Goal: Task Accomplishment & Management: Manage account settings

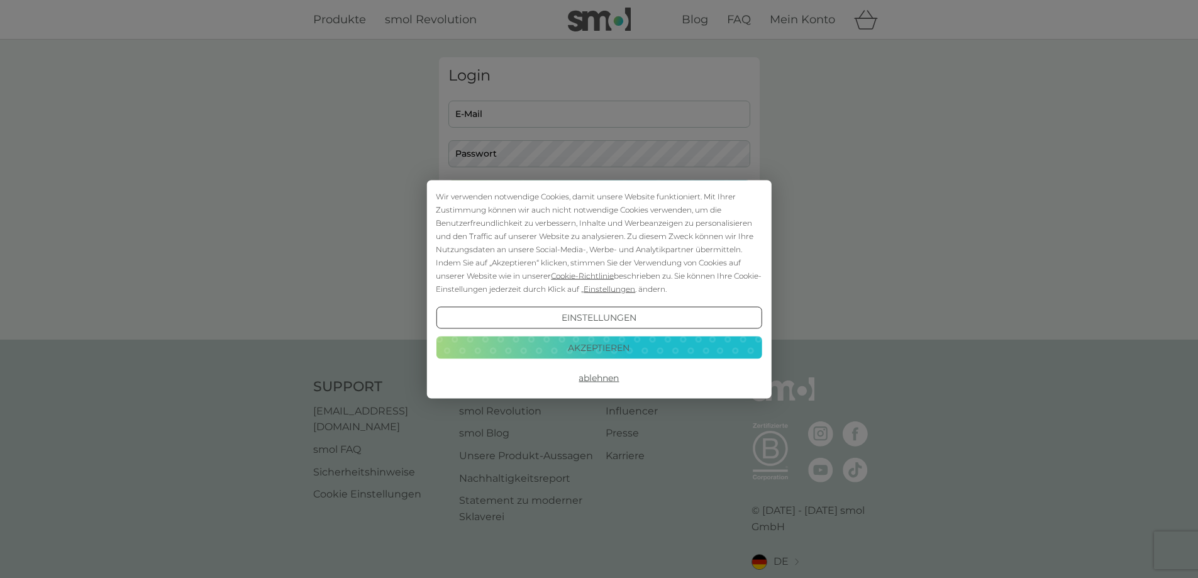
click at [573, 344] on button "Akzeptieren" at bounding box center [599, 347] width 326 height 23
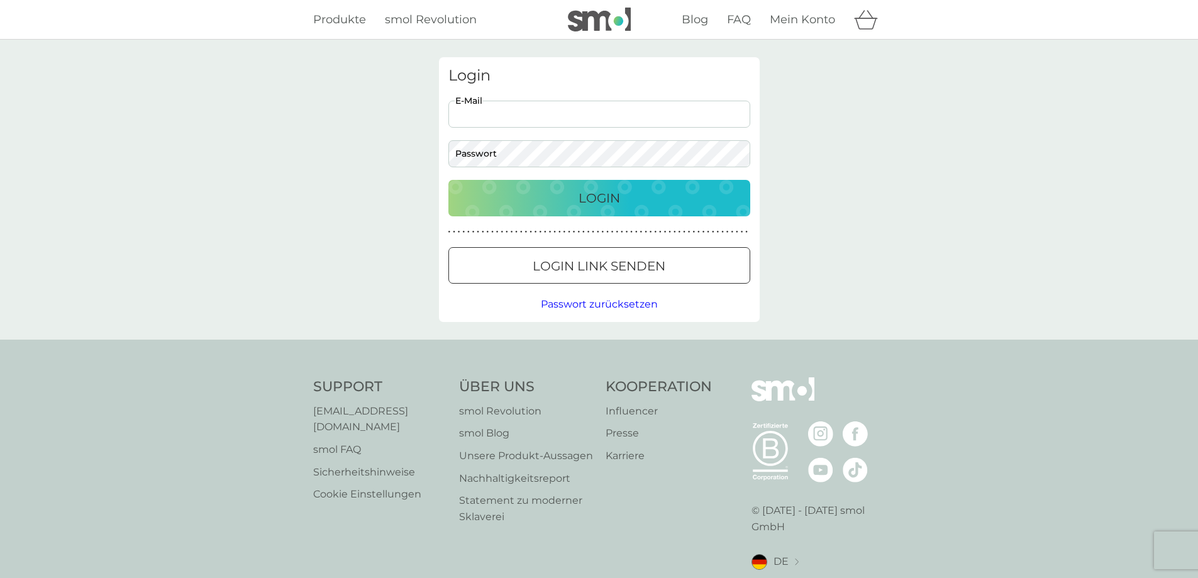
click at [504, 123] on input "E-Mail" at bounding box center [599, 114] width 302 height 27
type input "[EMAIL_ADDRESS][DOMAIN_NAME]"
click at [448, 180] on button "Login" at bounding box center [599, 198] width 302 height 36
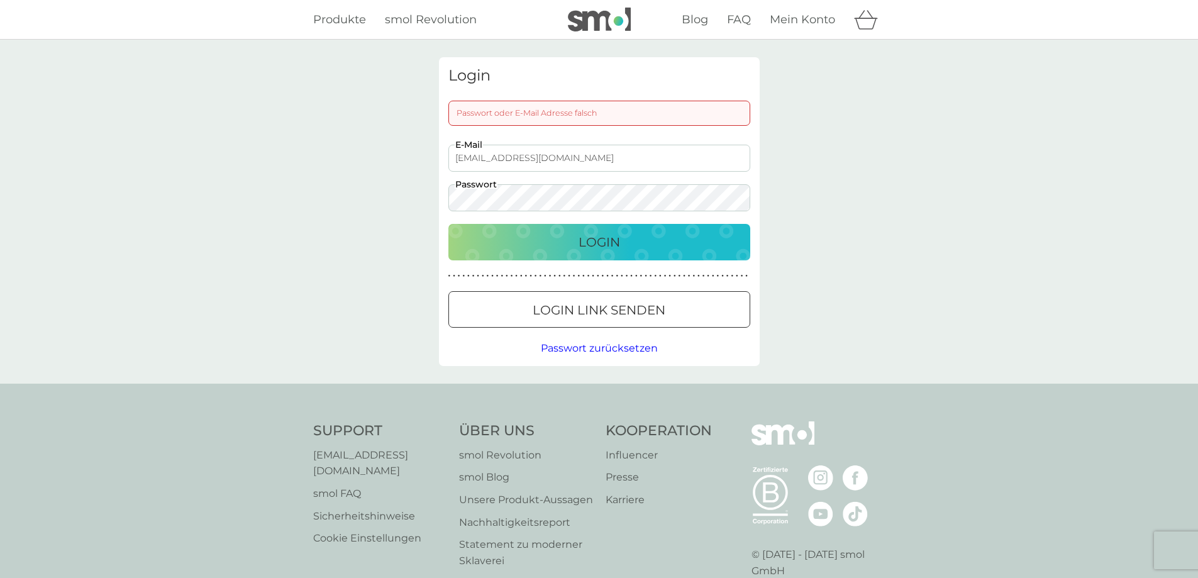
click at [448, 224] on button "Login" at bounding box center [599, 242] width 302 height 36
click at [415, 188] on div "Login Passwort oder E-Mail Adresse falsch [EMAIL_ADDRESS][DOMAIN_NAME] E-Mail P…" at bounding box center [599, 212] width 1198 height 344
click at [448, 224] on button "Login" at bounding box center [599, 242] width 302 height 36
click at [412, 193] on div "Login Passwort oder E-Mail Adresse falsch [EMAIL_ADDRESS][DOMAIN_NAME] E-Mail P…" at bounding box center [599, 212] width 1198 height 344
click at [448, 224] on button "Login" at bounding box center [599, 242] width 302 height 36
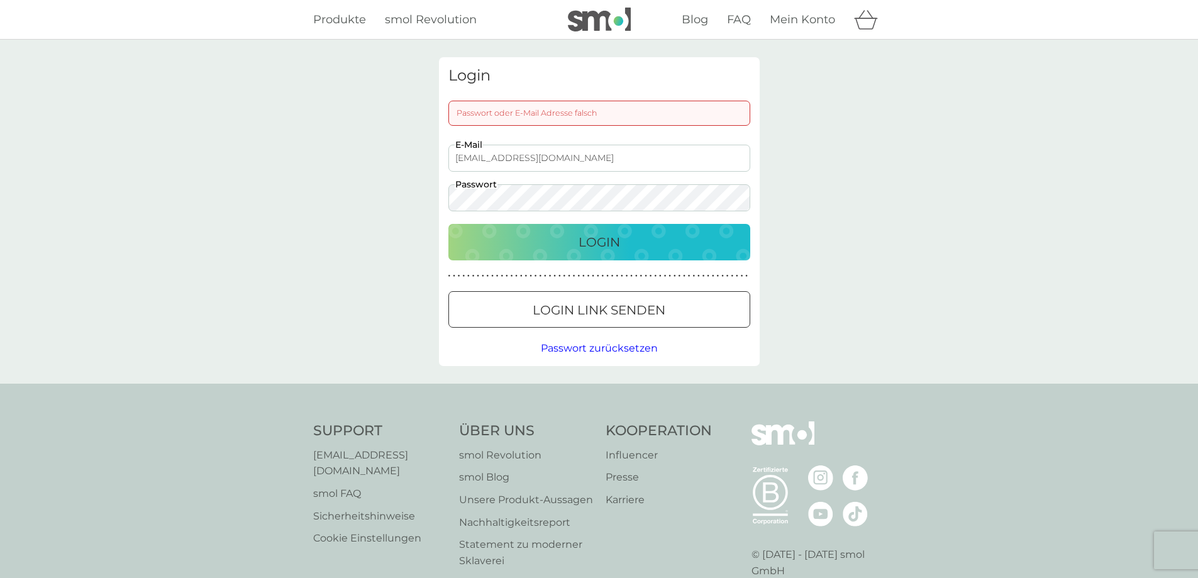
click at [448, 224] on button "Login" at bounding box center [599, 242] width 302 height 36
click at [619, 314] on div at bounding box center [598, 310] width 45 height 13
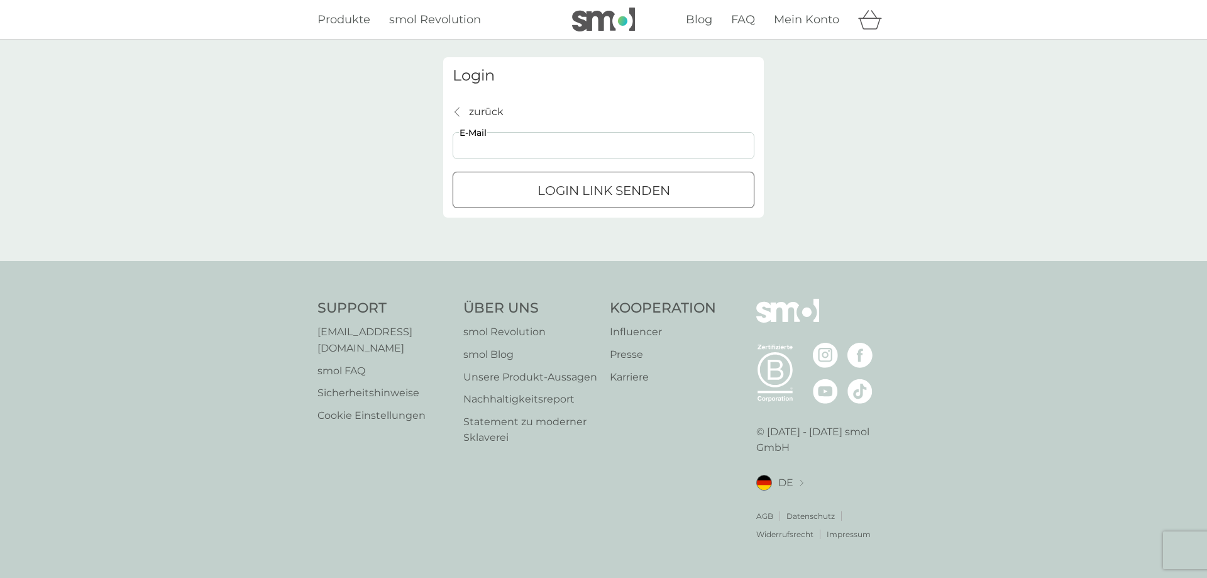
click at [500, 150] on input "E-Mail" at bounding box center [604, 145] width 302 height 27
type input "[EMAIL_ADDRESS][DOMAIN_NAME]"
click at [529, 192] on div "Login Link senden" at bounding box center [603, 190] width 300 height 20
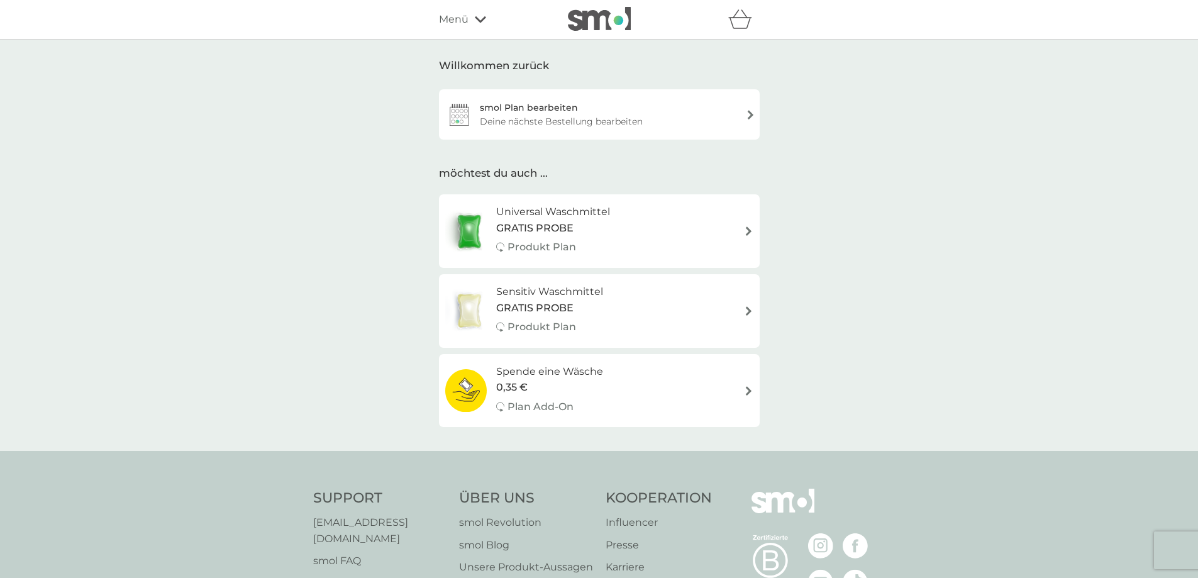
click at [641, 113] on div "smol Plan bearbeiten Deine nächste Bestellung bearbeiten" at bounding box center [599, 114] width 321 height 50
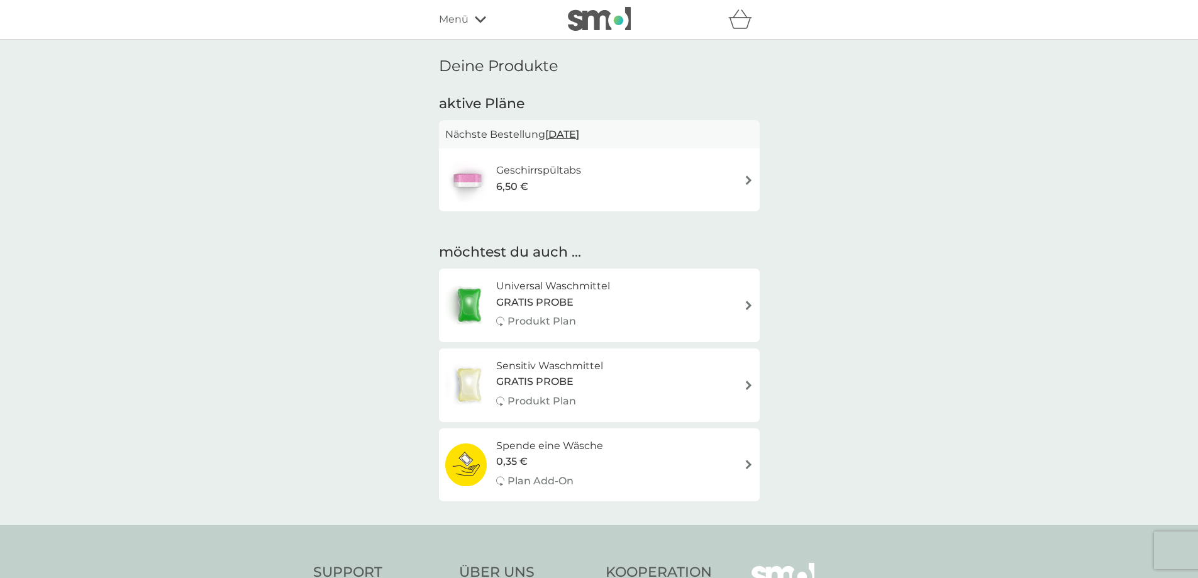
click at [553, 170] on h6 "Geschirrspültabs" at bounding box center [538, 170] width 85 height 16
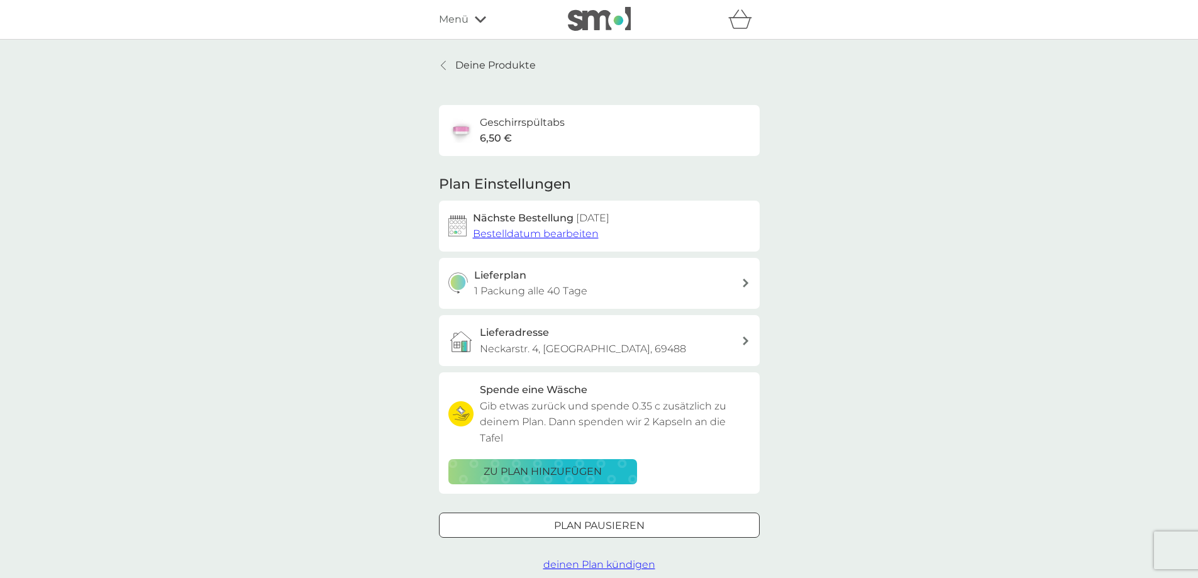
click at [617, 280] on div "Lieferplan 1 Packung alle 40 Tage" at bounding box center [607, 283] width 267 height 32
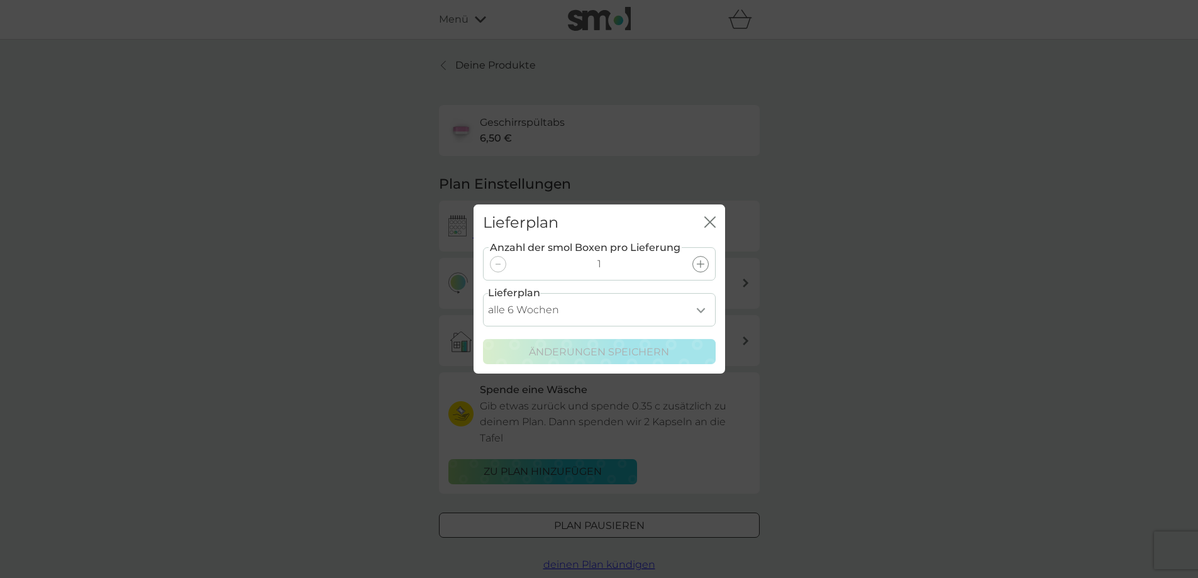
click at [598, 311] on select "alle 1 Woche alle 2 Wochen alle 3 Wochen alle 4 Wochen alle 5 Wochen alle 6 Woc…" at bounding box center [599, 309] width 233 height 33
select select "49"
click at [483, 293] on select "alle 1 Woche alle 2 Wochen alle 3 Wochen alle 4 Wochen alle 5 Wochen alle 6 Woc…" at bounding box center [599, 309] width 233 height 33
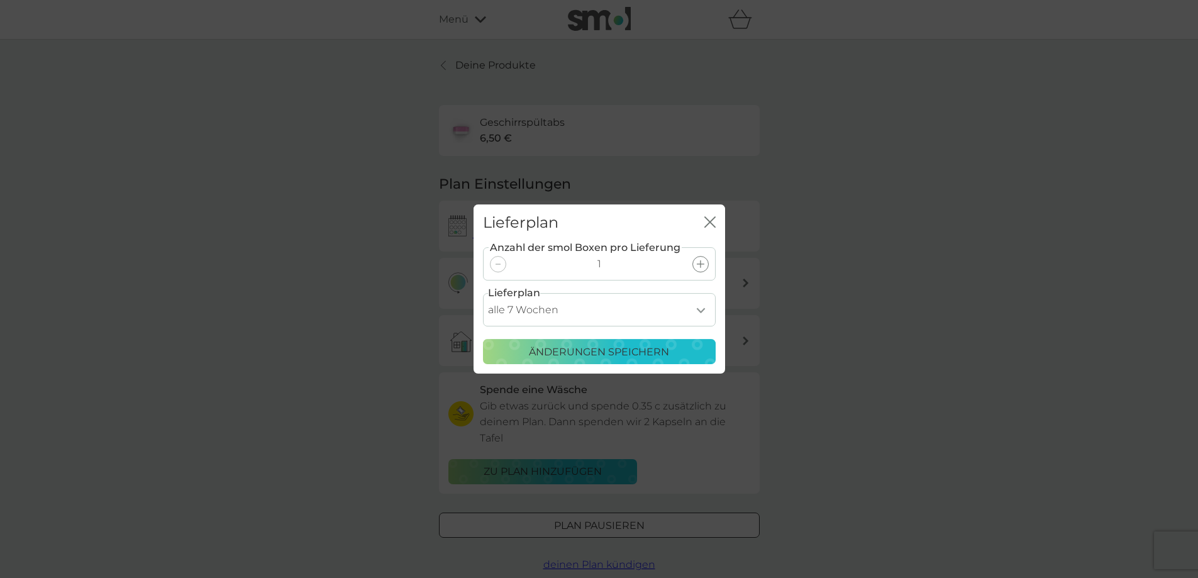
click at [586, 346] on p "Änderungen speichern" at bounding box center [599, 352] width 140 height 16
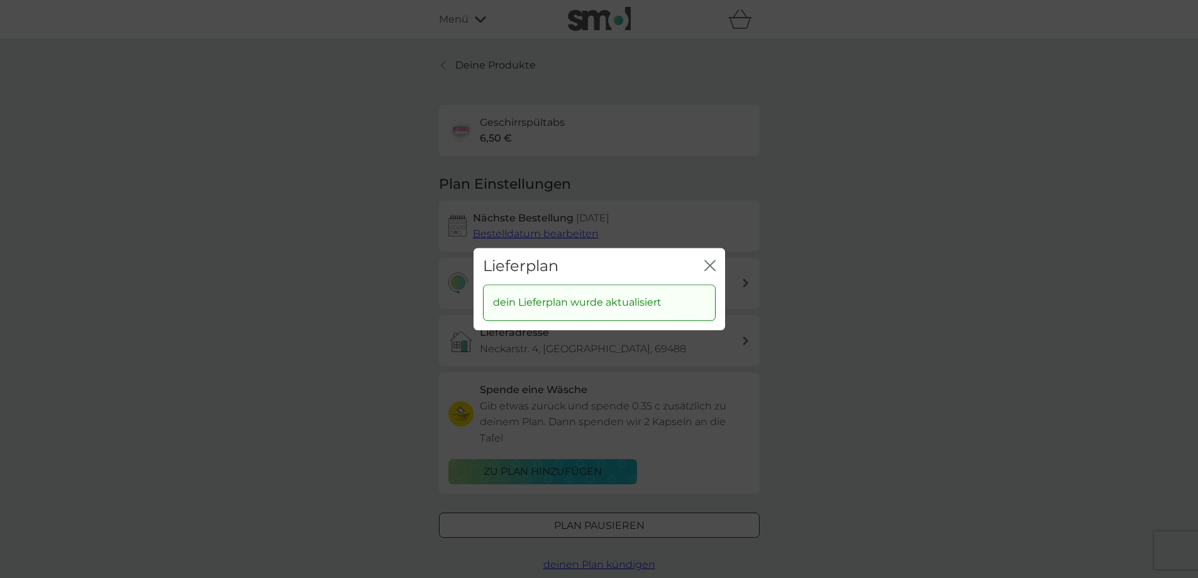
click at [711, 260] on icon "Schließen" at bounding box center [709, 265] width 11 height 11
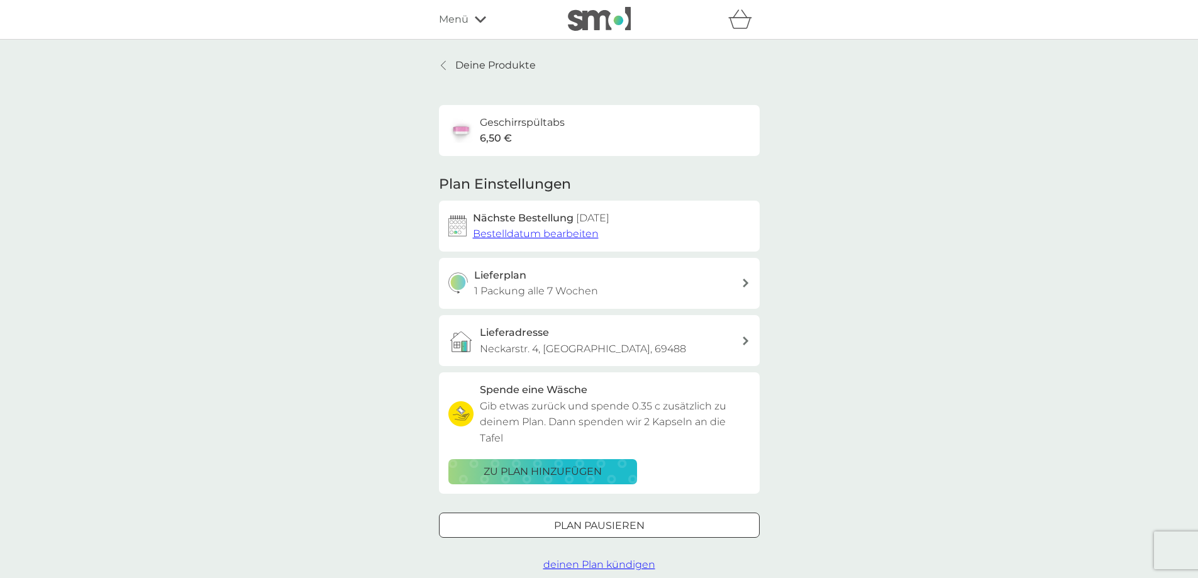
click at [550, 224] on h2 "Nächste Bestellung 10 Okt. 2025" at bounding box center [541, 218] width 136 height 16
click at [546, 231] on span "Bestelldatum bearbeiten" at bounding box center [536, 234] width 126 height 12
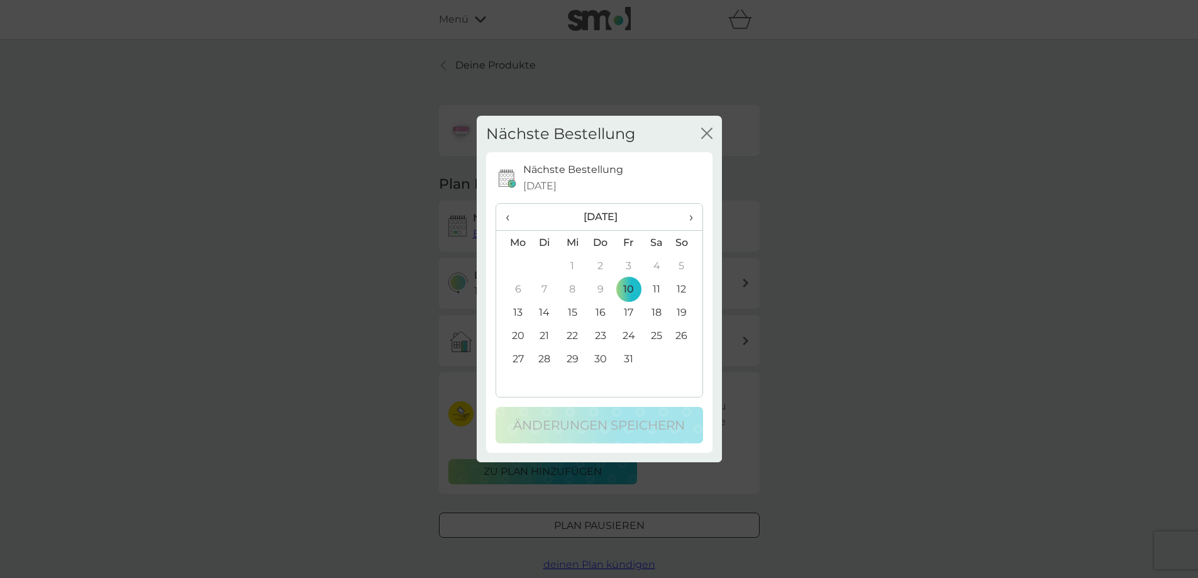
click at [629, 313] on td "17" at bounding box center [628, 311] width 28 height 23
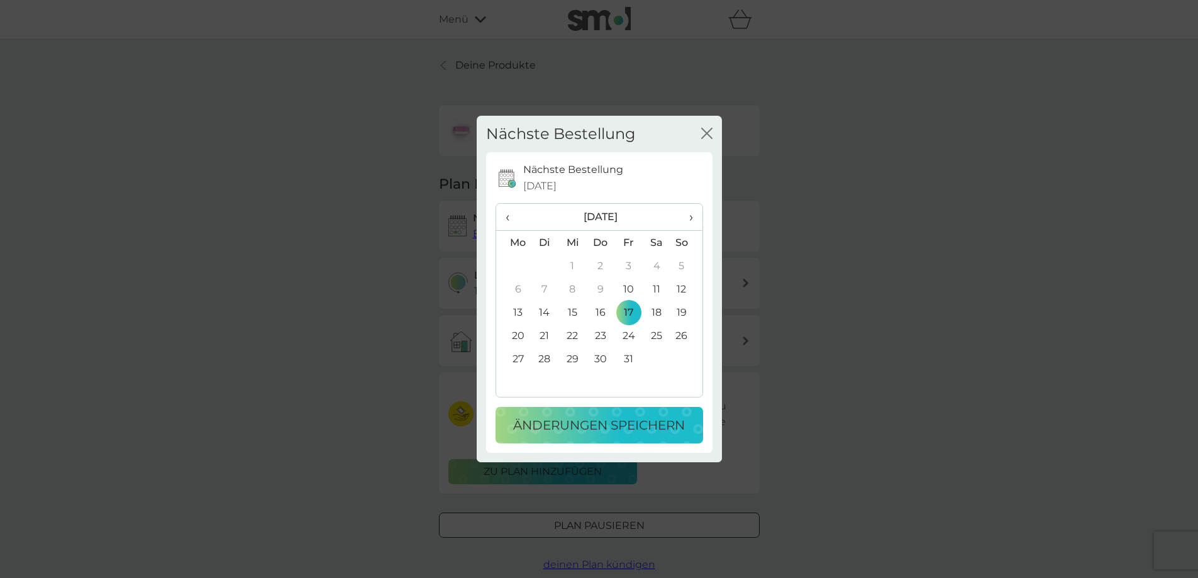
click at [709, 135] on icon "Schließen" at bounding box center [706, 133] width 11 height 11
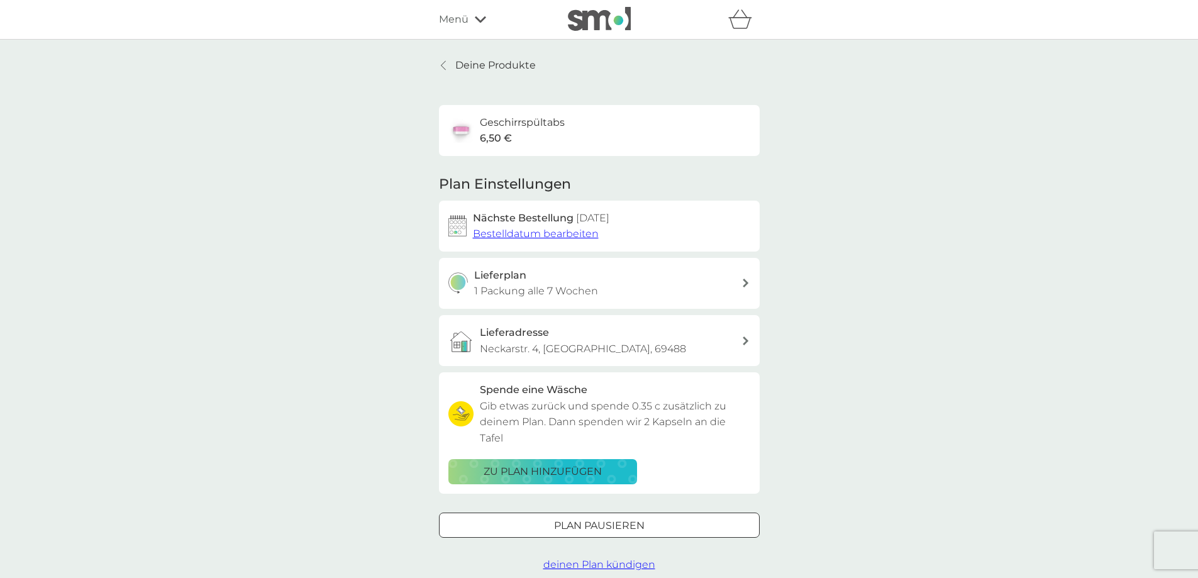
click at [476, 20] on icon at bounding box center [480, 20] width 11 height 8
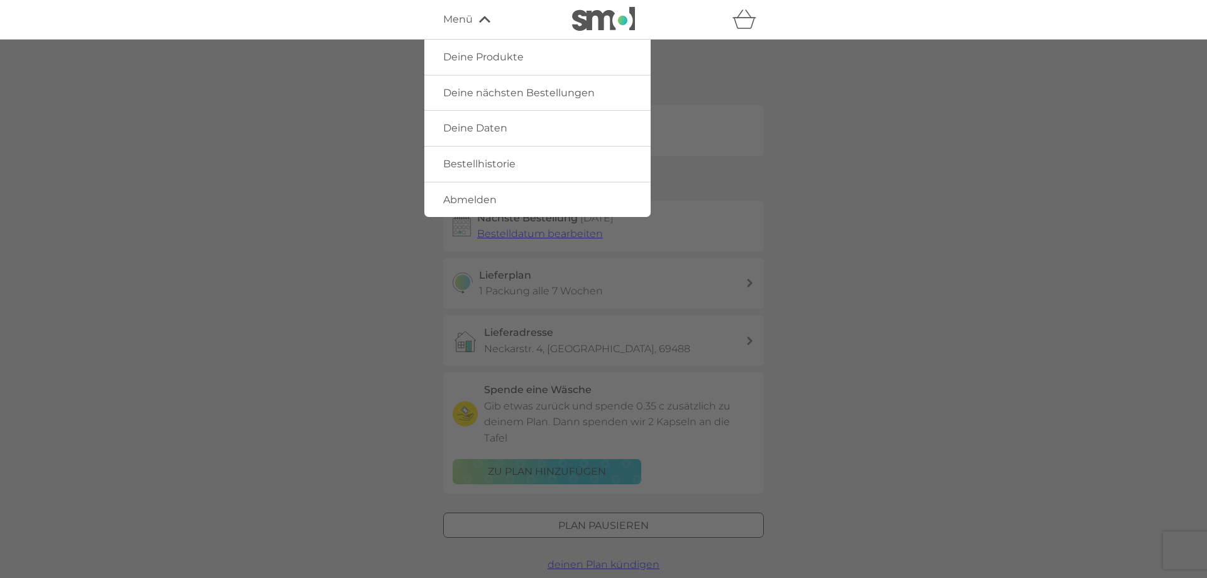
click at [482, 199] on span "Abmelden" at bounding box center [469, 200] width 53 height 12
